Goal: Transaction & Acquisition: Purchase product/service

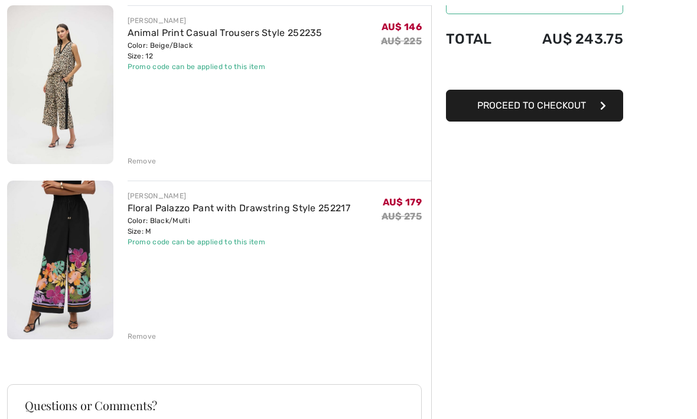
scroll to position [149, 0]
click at [175, 34] on link "Animal Print Casual Trousers Style 252235" at bounding box center [225, 32] width 195 height 11
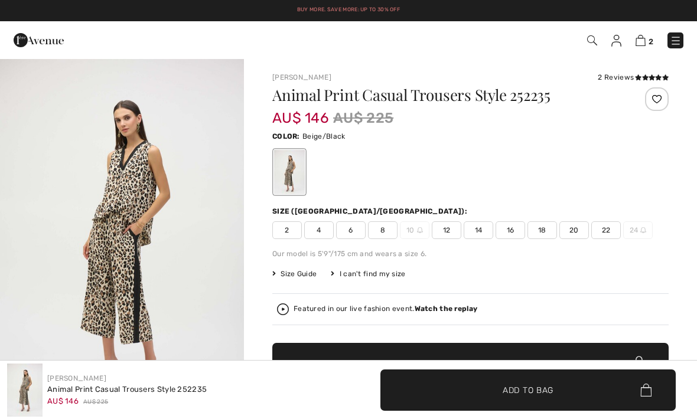
click at [125, 270] on img "1 / 4" at bounding box center [122, 241] width 244 height 366
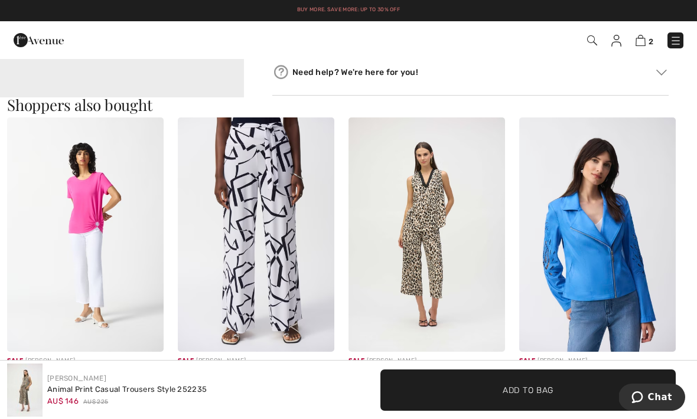
scroll to position [1055, 0]
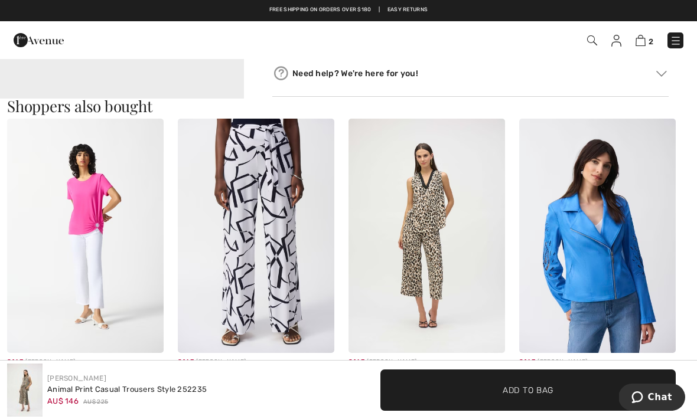
click at [317, 280] on img at bounding box center [256, 236] width 156 height 235
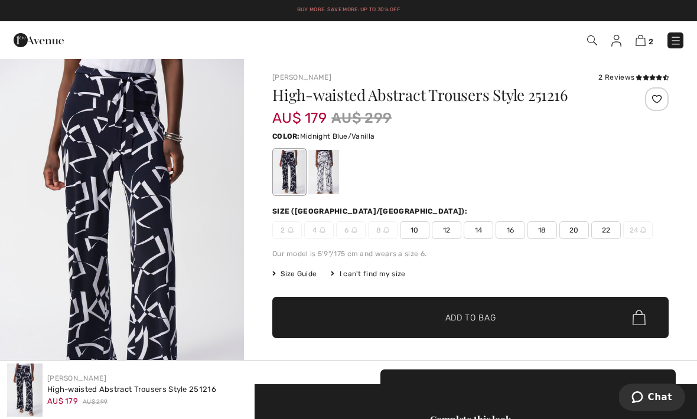
click at [331, 174] on div at bounding box center [323, 172] width 31 height 44
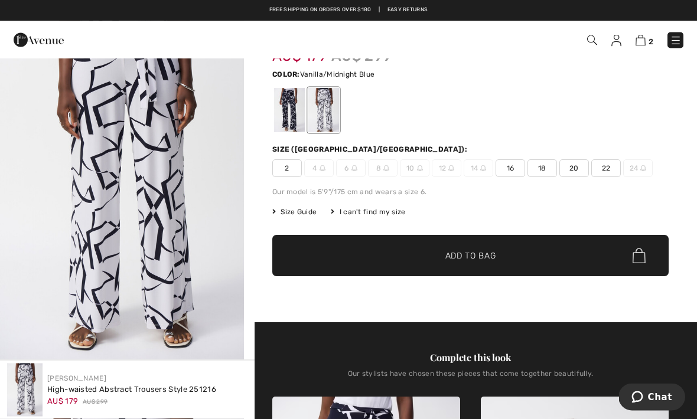
scroll to position [49, 0]
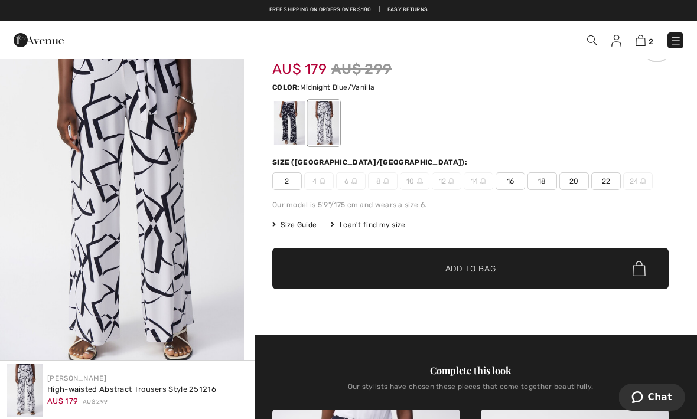
click at [282, 130] on div at bounding box center [289, 123] width 31 height 44
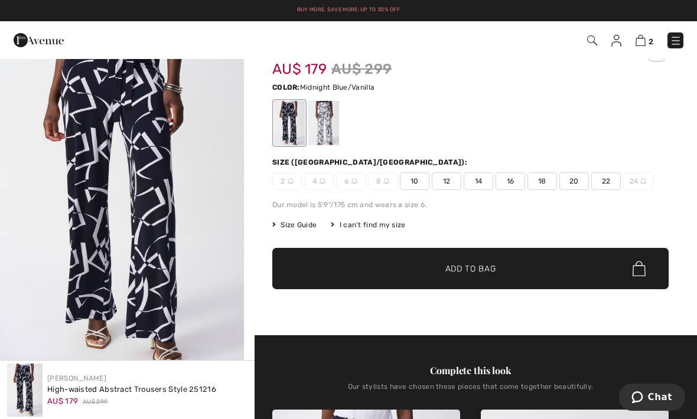
click at [452, 186] on span "12" at bounding box center [447, 181] width 30 height 18
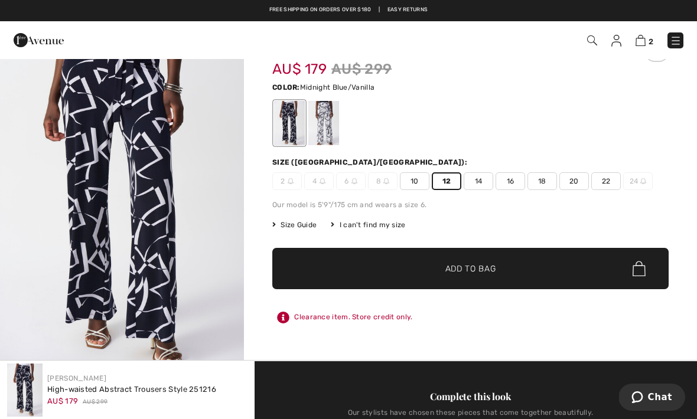
click at [586, 266] on span "✔ Added to Bag Add to Bag" at bounding box center [470, 268] width 396 height 41
click at [331, 126] on div at bounding box center [323, 123] width 31 height 44
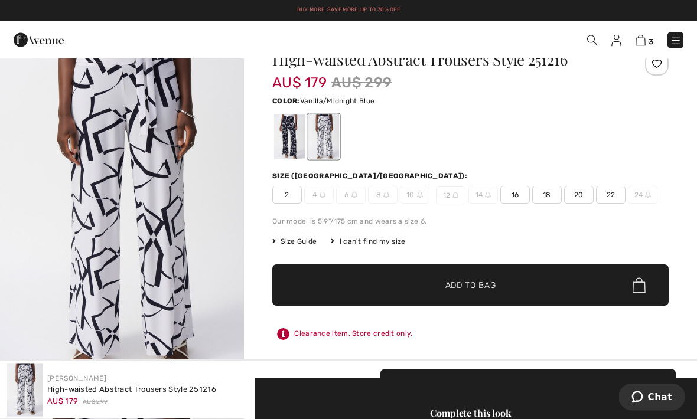
scroll to position [0, 0]
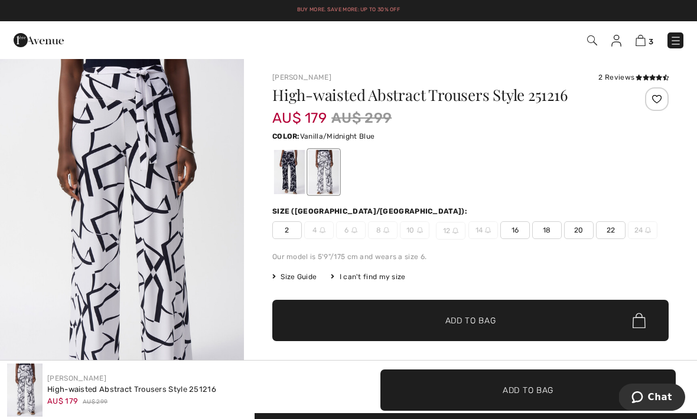
click at [645, 35] on img at bounding box center [640, 40] width 10 height 11
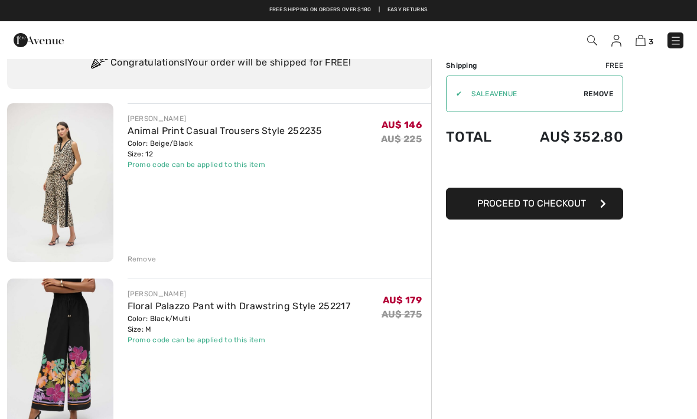
scroll to position [51, 0]
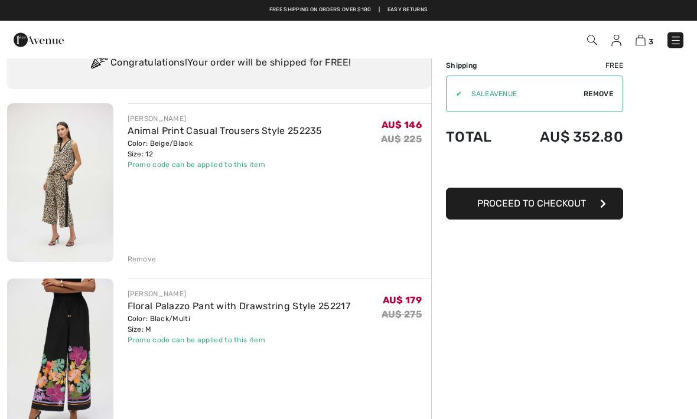
click at [304, 306] on link "Floral Palazzo Pant with Drawstring Style 252217" at bounding box center [239, 306] width 223 height 11
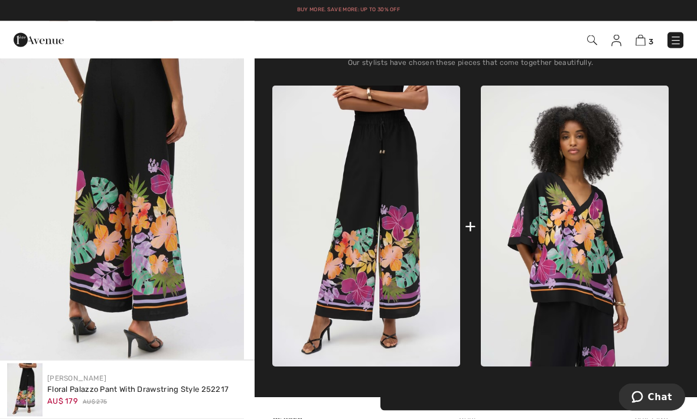
scroll to position [419, 0]
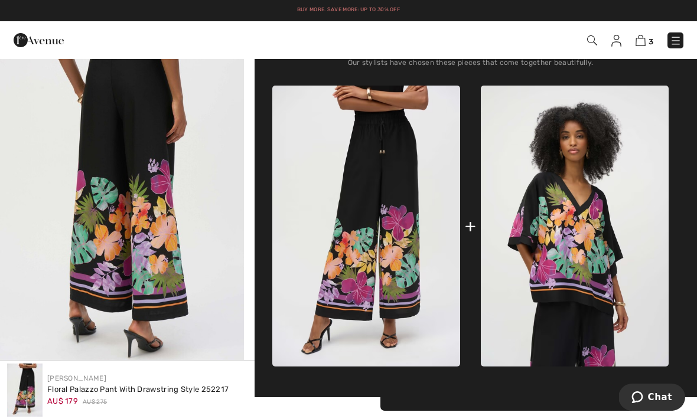
click at [586, 260] on img at bounding box center [575, 226] width 188 height 281
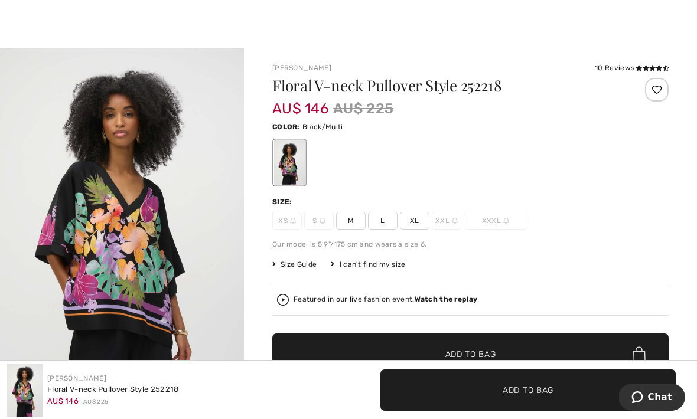
scroll to position [11, 0]
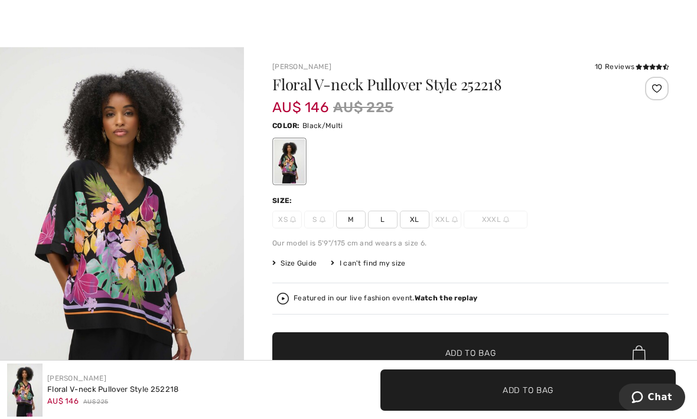
click at [363, 218] on span "M" at bounding box center [351, 220] width 30 height 18
click at [383, 224] on span "L" at bounding box center [383, 220] width 30 height 18
click at [359, 347] on span "✔ Added to Bag Add to Bag" at bounding box center [470, 352] width 396 height 41
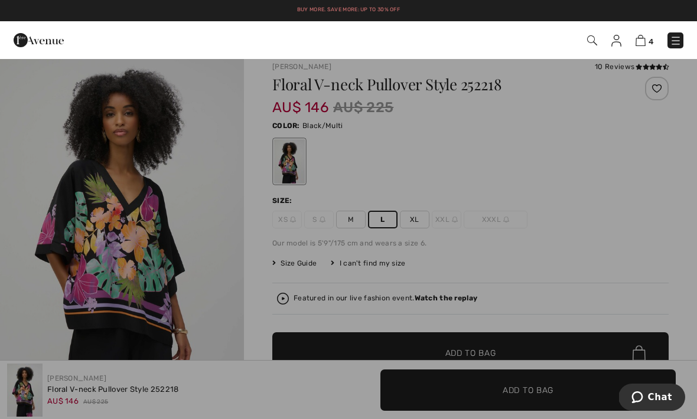
click at [641, 45] on img at bounding box center [640, 40] width 10 height 11
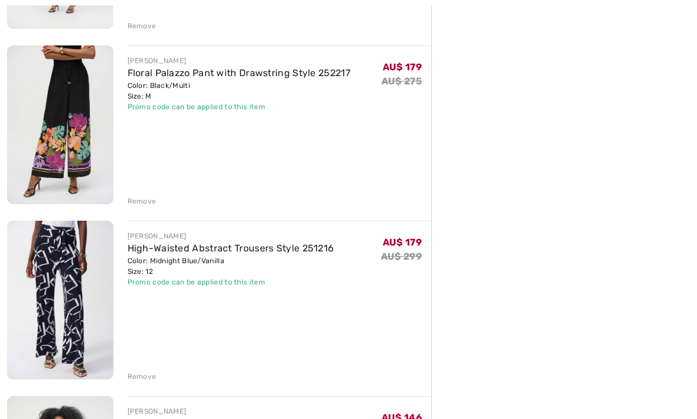
scroll to position [285, 0]
click at [142, 379] on div "Remove" at bounding box center [142, 376] width 29 height 11
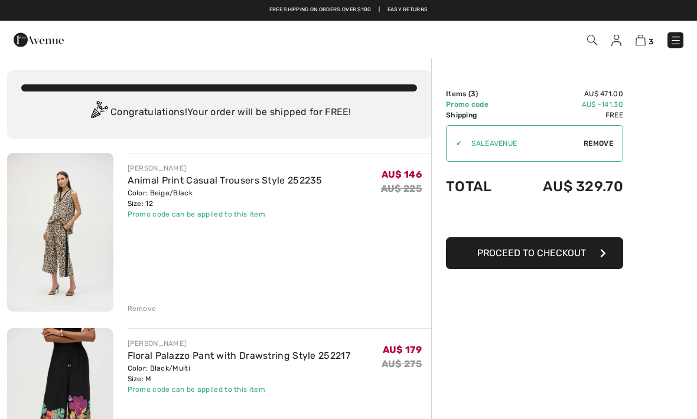
scroll to position [21, 0]
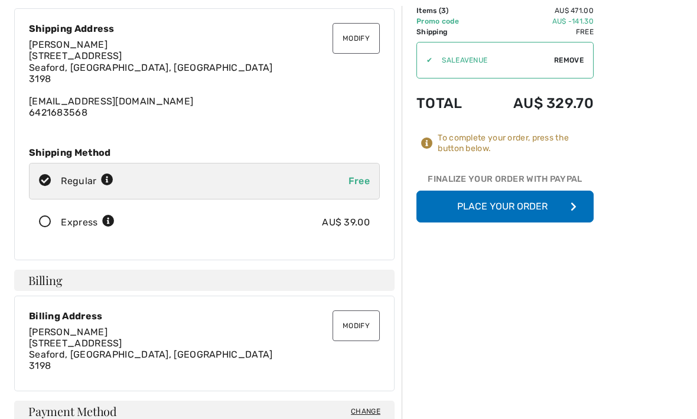
scroll to position [91, 0]
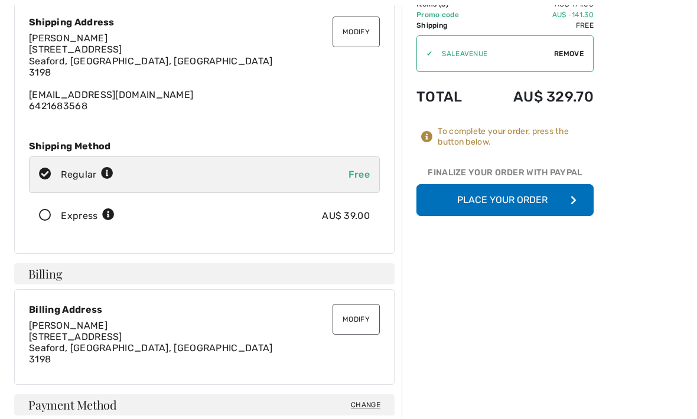
click at [533, 203] on button "Place Your Order" at bounding box center [504, 201] width 177 height 32
